Goal: Navigation & Orientation: Go to known website

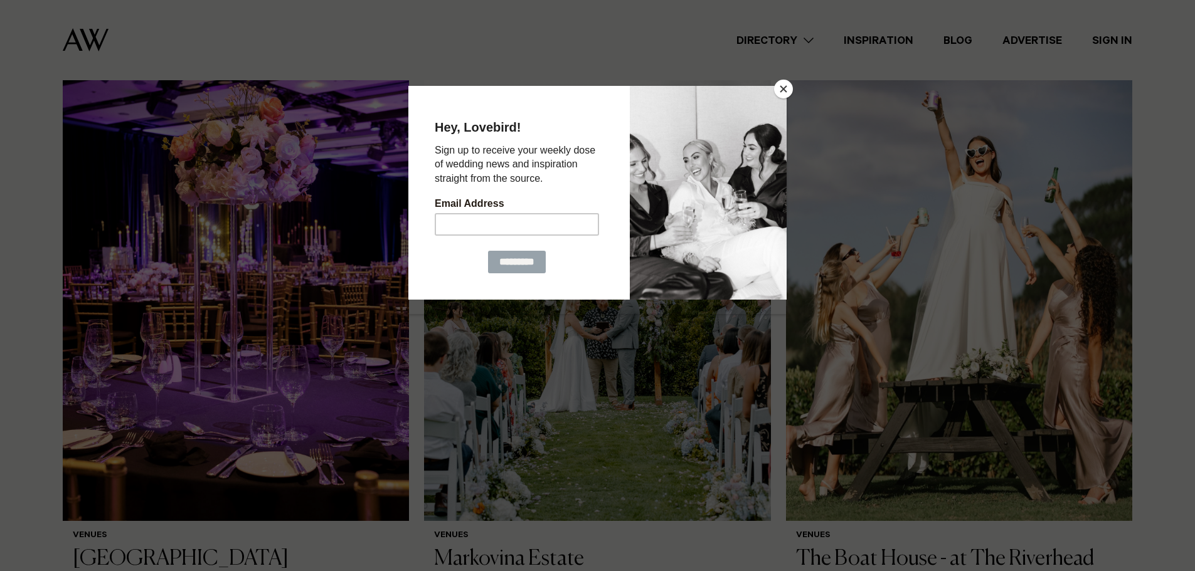
scroll to position [406, 0]
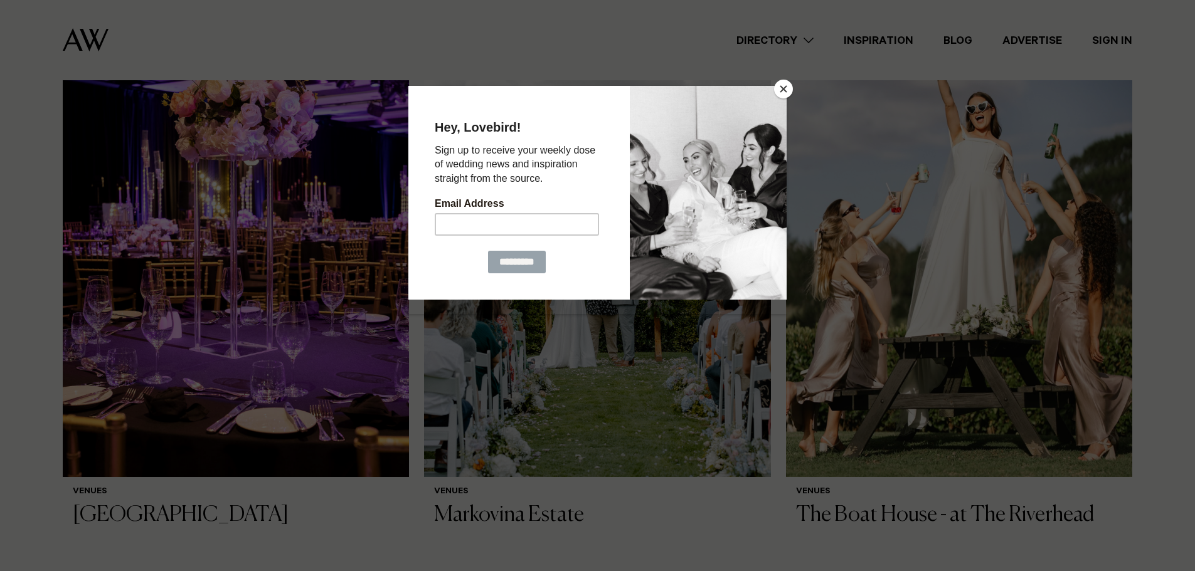
click at [786, 86] on button "Close" at bounding box center [783, 89] width 19 height 19
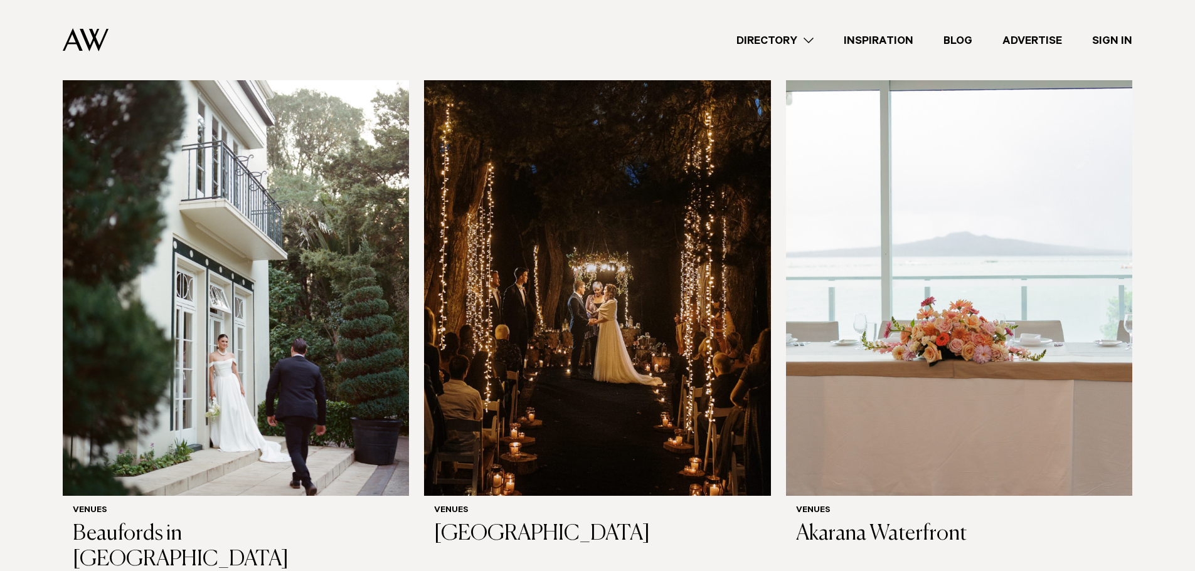
scroll to position [3838, 0]
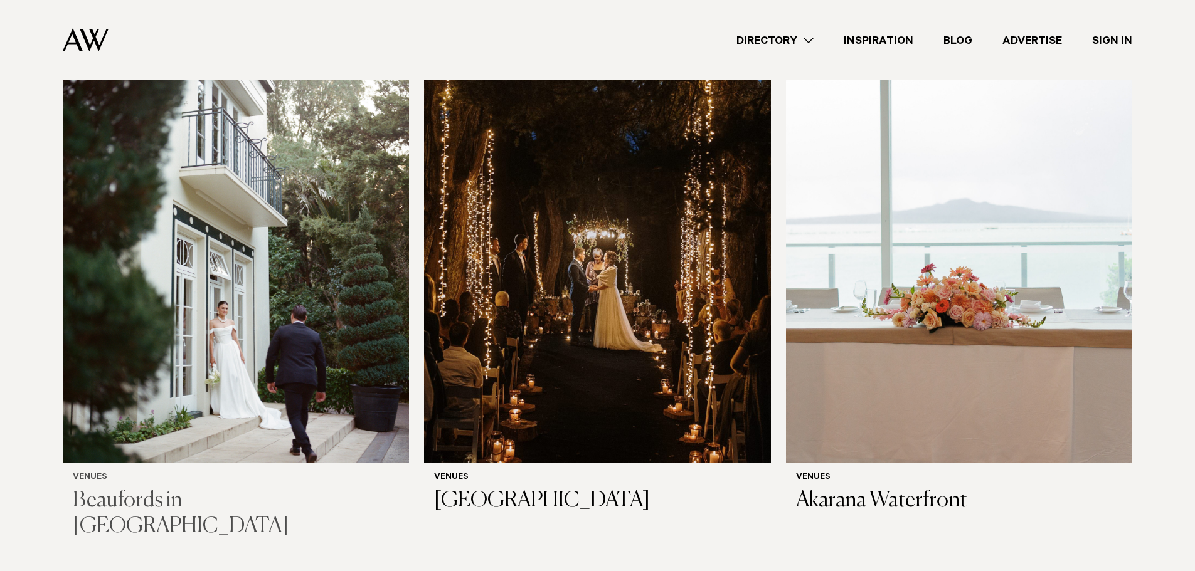
click at [222, 290] on img at bounding box center [236, 230] width 346 height 465
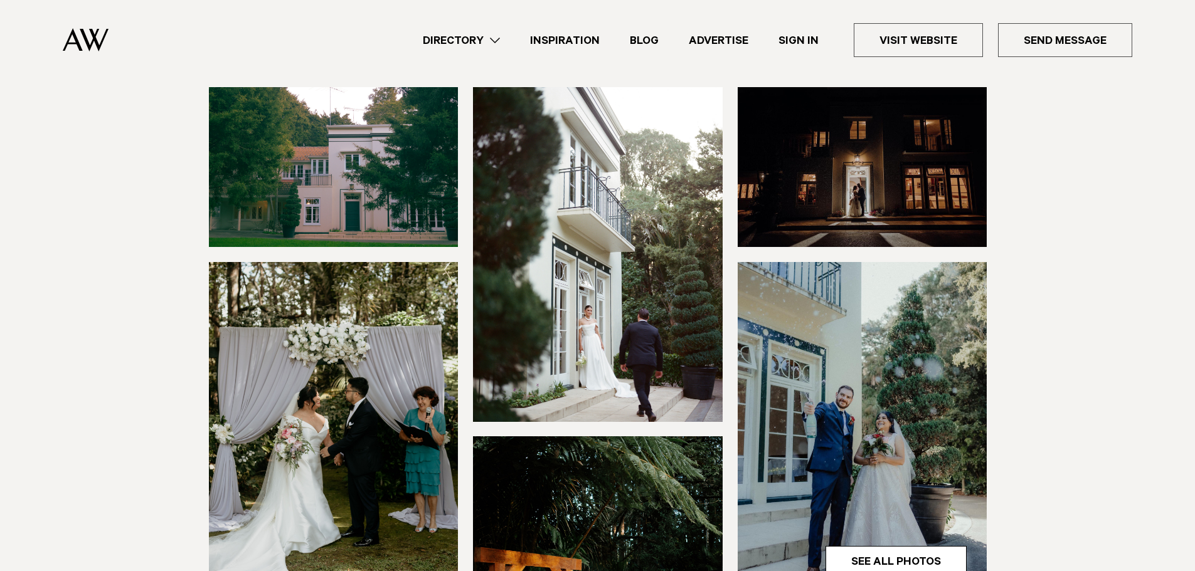
scroll to position [67, 0]
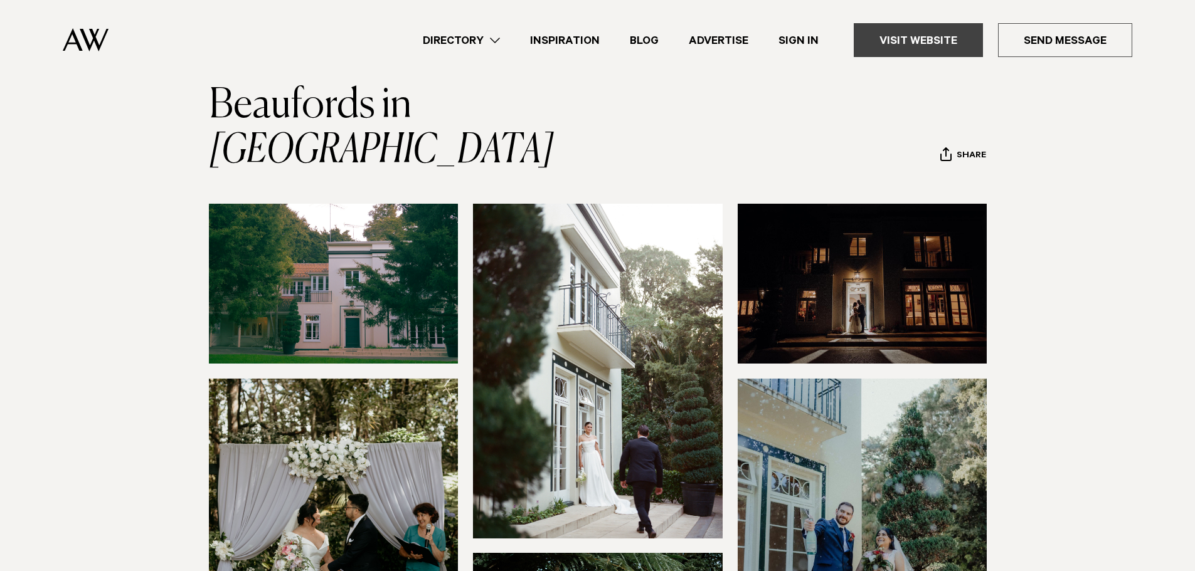
click at [914, 43] on link "Visit Website" at bounding box center [918, 40] width 129 height 34
